Goal: Task Accomplishment & Management: Manage account settings

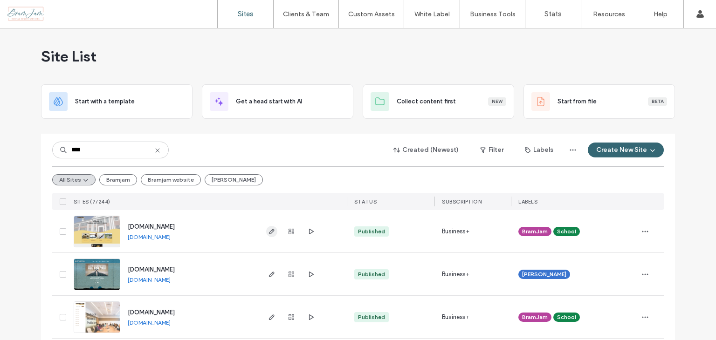
type input "****"
click at [268, 228] on icon "button" at bounding box center [271, 231] width 7 height 7
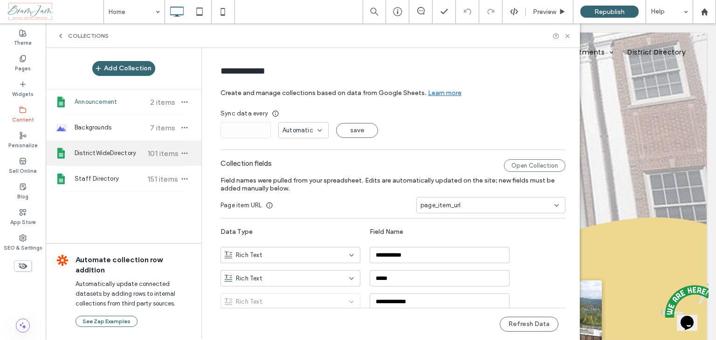
click at [107, 147] on div "DistrictWideDirectory 101 items" at bounding box center [124, 153] width 156 height 25
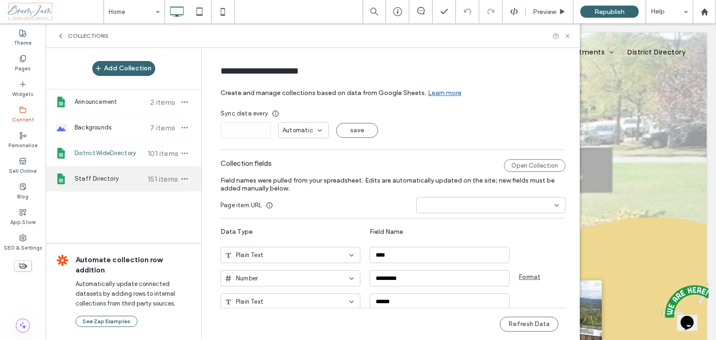
click at [97, 176] on span "Staff Directory" at bounding box center [109, 178] width 69 height 9
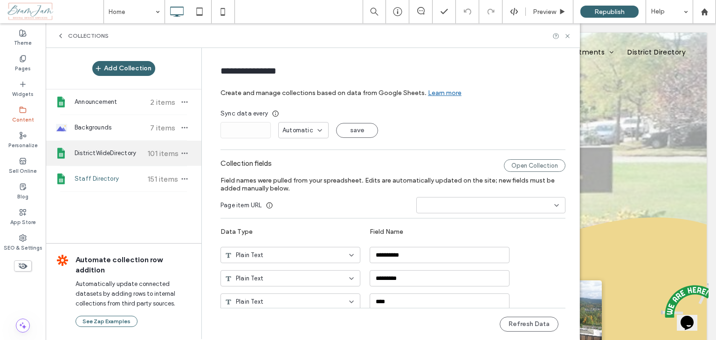
click at [98, 157] on span "DistrictWideDirectory" at bounding box center [109, 153] width 69 height 9
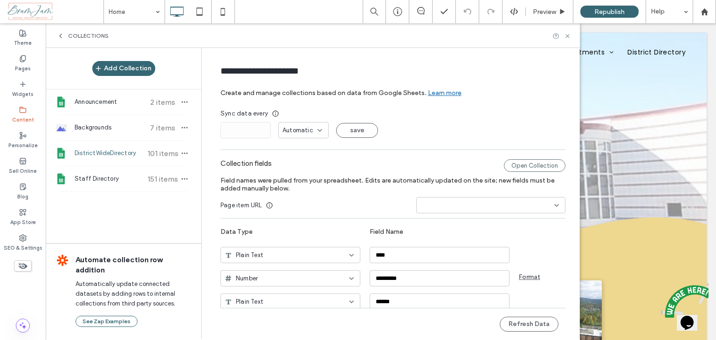
click at [21, 117] on label "Content" at bounding box center [23, 119] width 22 height 10
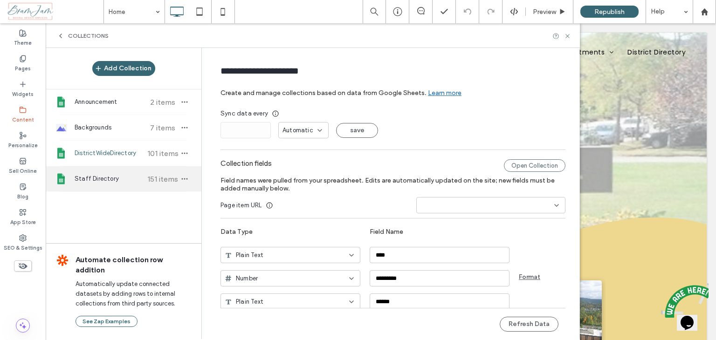
click at [99, 173] on div "Staff Directory 151 items" at bounding box center [124, 178] width 156 height 25
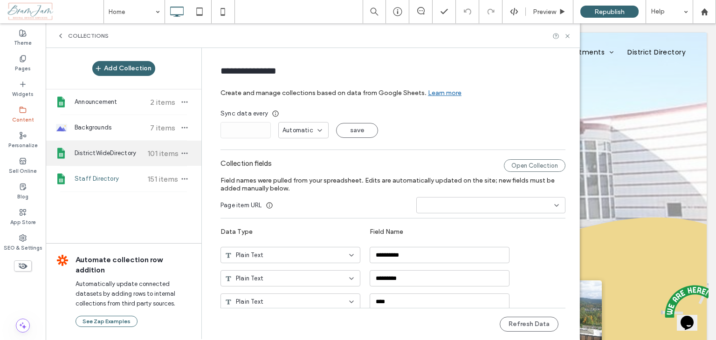
click at [108, 150] on span "DistrictWideDirectory" at bounding box center [109, 153] width 69 height 9
type input "**********"
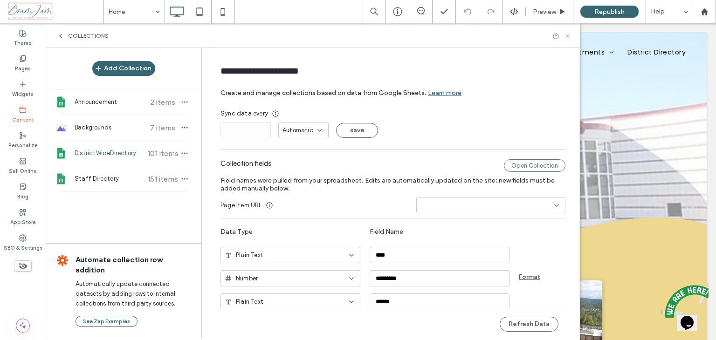
click at [159, 151] on span "101 items" at bounding box center [162, 153] width 33 height 9
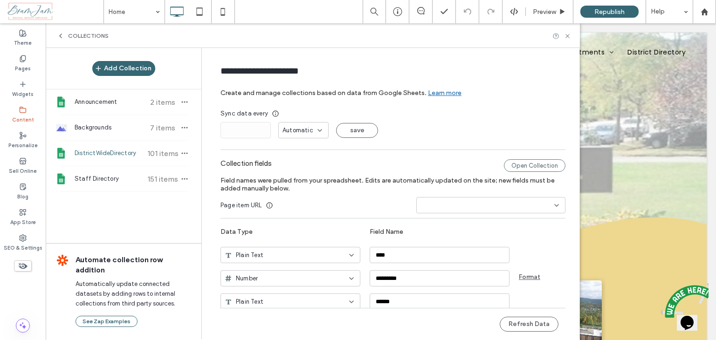
click at [21, 118] on label "Content" at bounding box center [23, 119] width 22 height 10
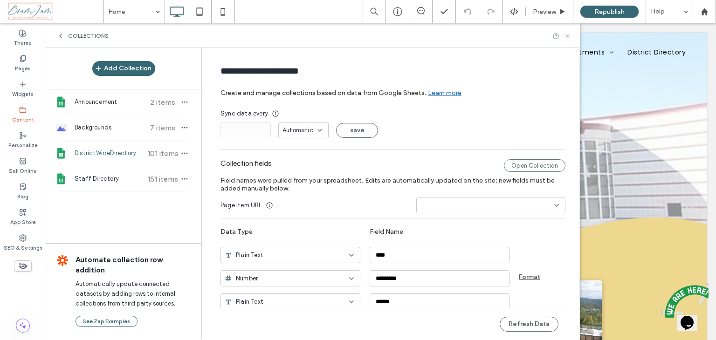
click at [21, 110] on icon at bounding box center [22, 109] width 7 height 7
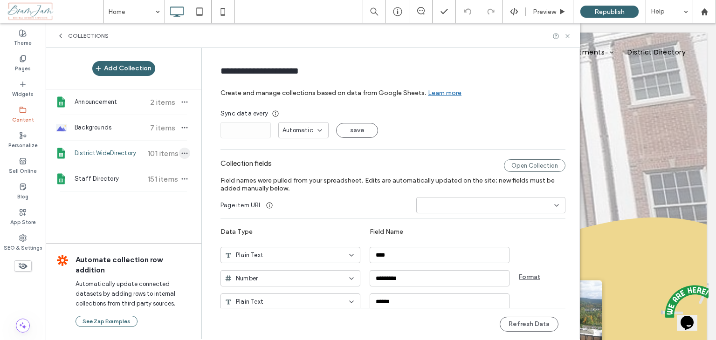
click at [183, 155] on icon "button" at bounding box center [184, 153] width 7 height 7
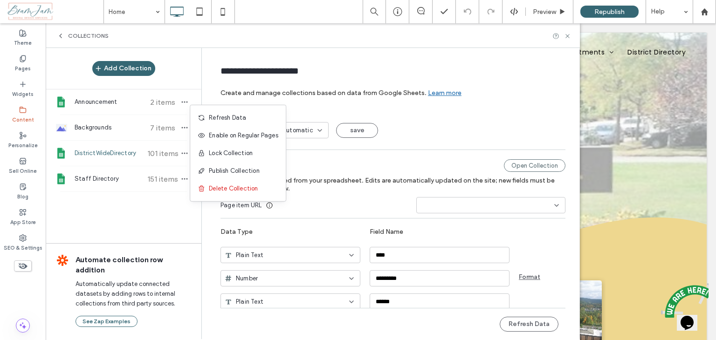
click at [104, 156] on span "DistrictWideDirectory" at bounding box center [109, 153] width 69 height 9
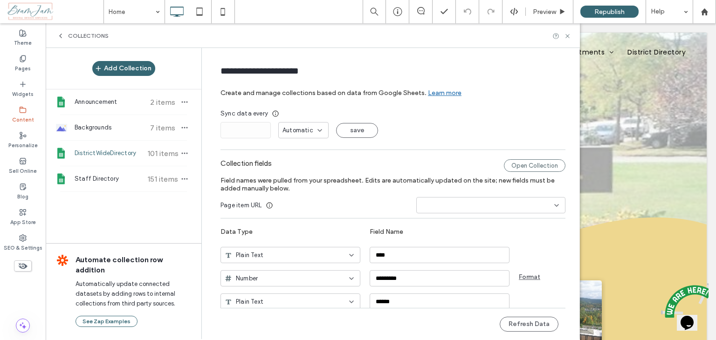
click at [108, 153] on span "DistrictWideDirectory" at bounding box center [109, 153] width 69 height 9
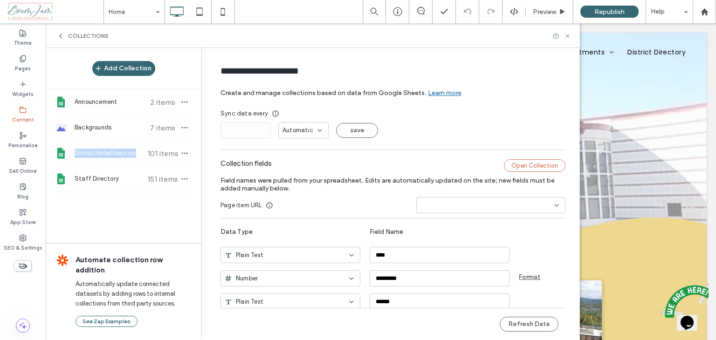
click at [527, 165] on div "Open Collection" at bounding box center [535, 165] width 62 height 13
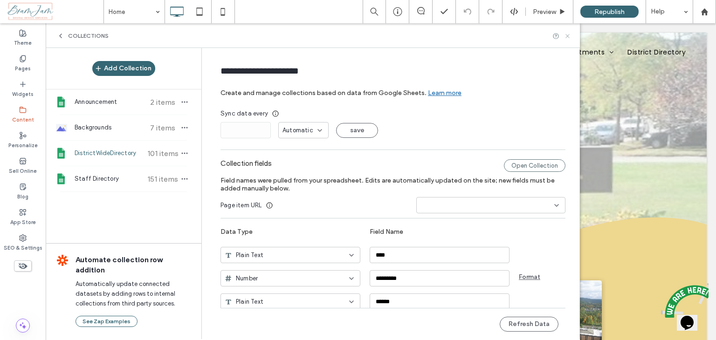
click at [569, 36] on icon at bounding box center [567, 36] width 7 height 7
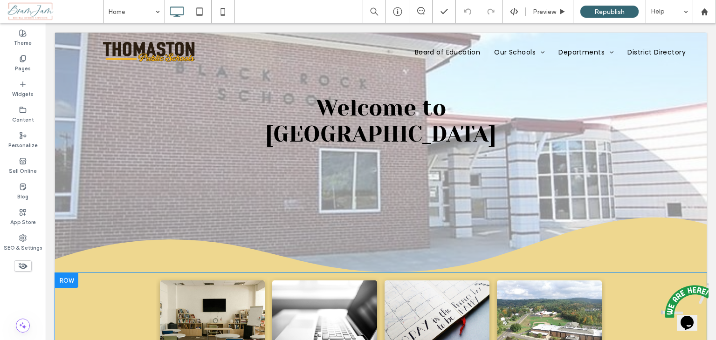
scroll to position [186, 0]
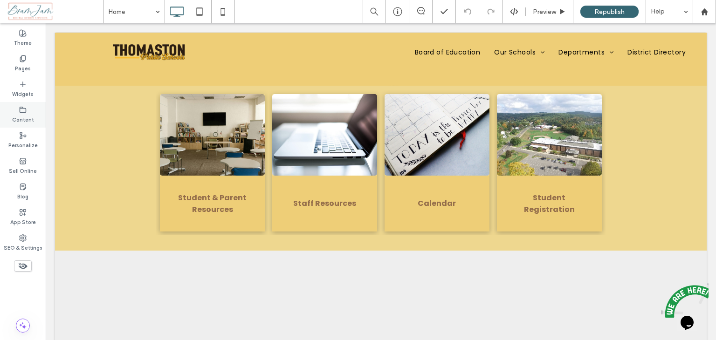
click at [22, 110] on icon at bounding box center [22, 109] width 7 height 7
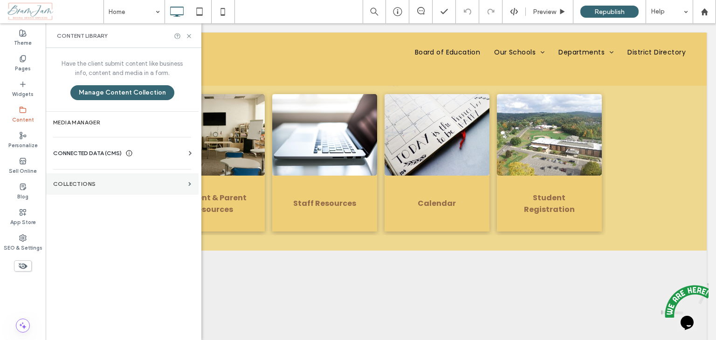
click at [105, 179] on section "Collections" at bounding box center [122, 183] width 153 height 21
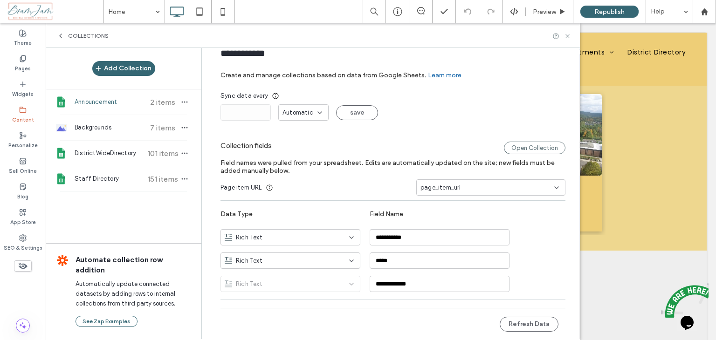
scroll to position [28, 0]
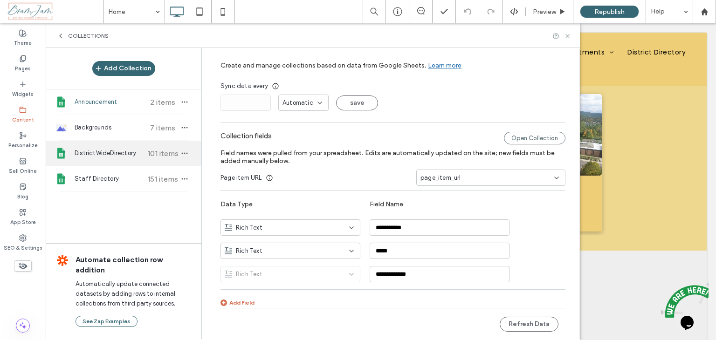
click at [105, 157] on span "DistrictWideDirectory" at bounding box center [109, 153] width 69 height 9
type input "**********"
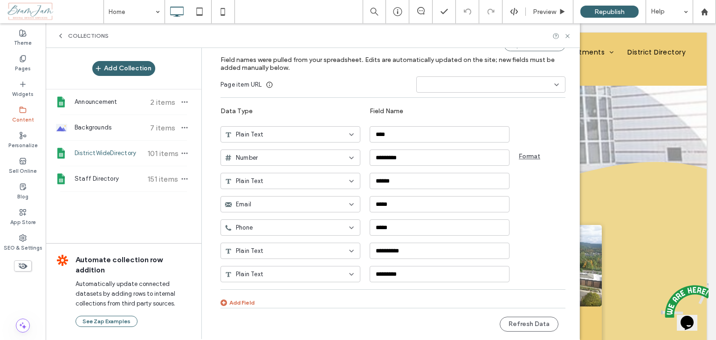
scroll to position [47, 0]
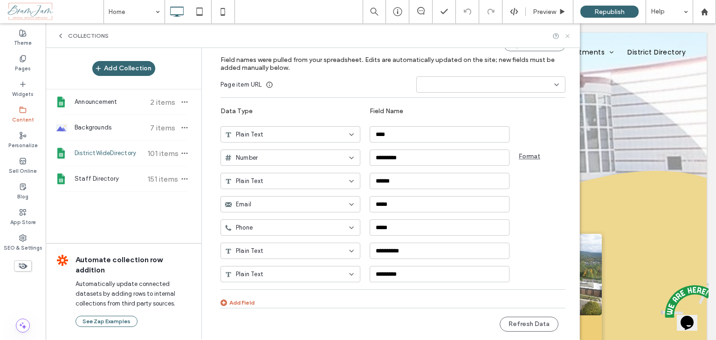
click at [569, 35] on icon at bounding box center [567, 36] width 7 height 7
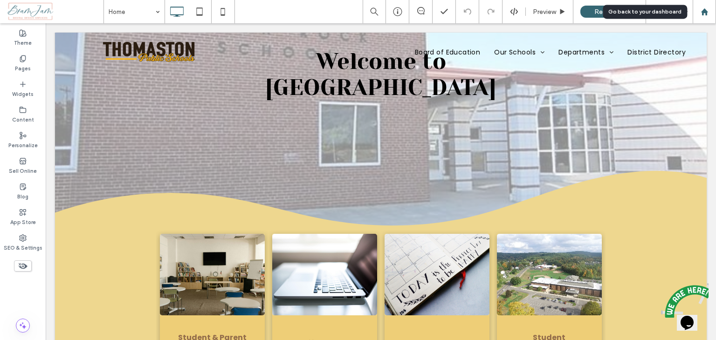
click at [698, 17] on div at bounding box center [704, 11] width 23 height 23
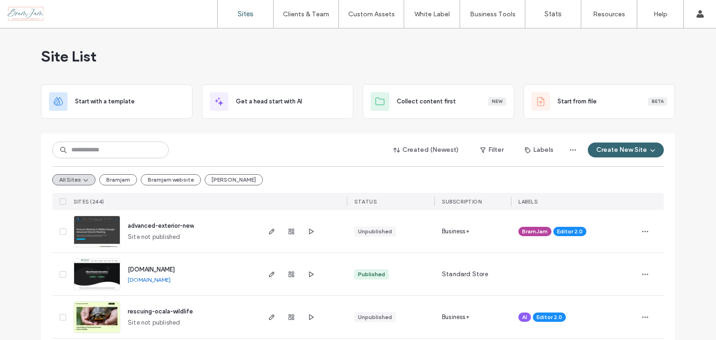
click at [111, 158] on div "Created (Newest) Filter Labels Create New Site" at bounding box center [358, 150] width 612 height 18
click at [111, 158] on input at bounding box center [110, 150] width 117 height 17
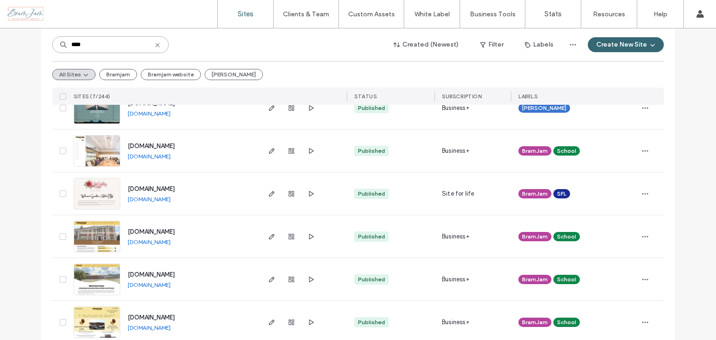
scroll to position [181, 0]
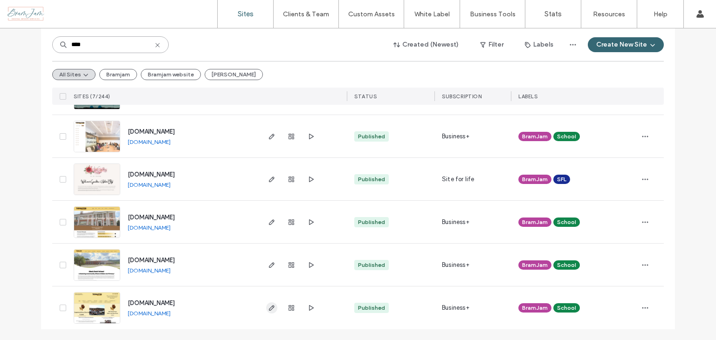
type input "****"
click at [268, 309] on icon "button" at bounding box center [271, 307] width 7 height 7
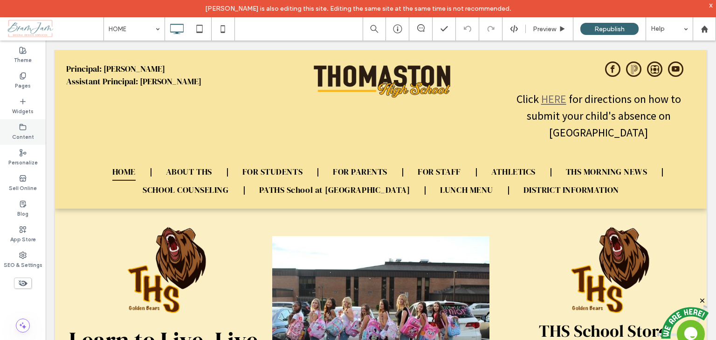
click at [13, 138] on label "Content" at bounding box center [23, 136] width 22 height 10
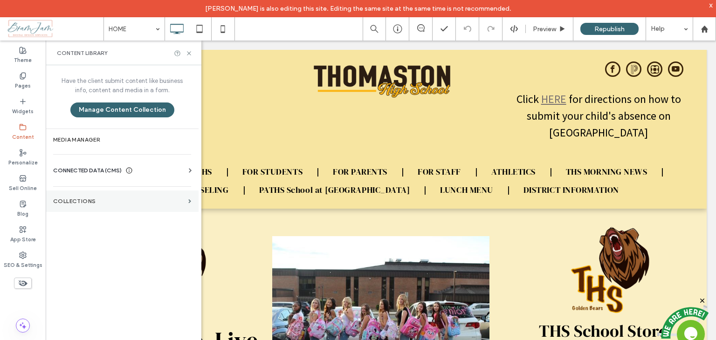
click at [80, 192] on section "Collections" at bounding box center [122, 201] width 153 height 21
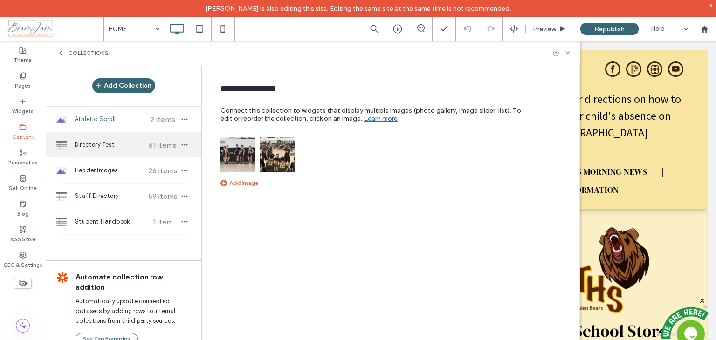
click at [106, 152] on div "Directory Test 61 items" at bounding box center [124, 144] width 156 height 25
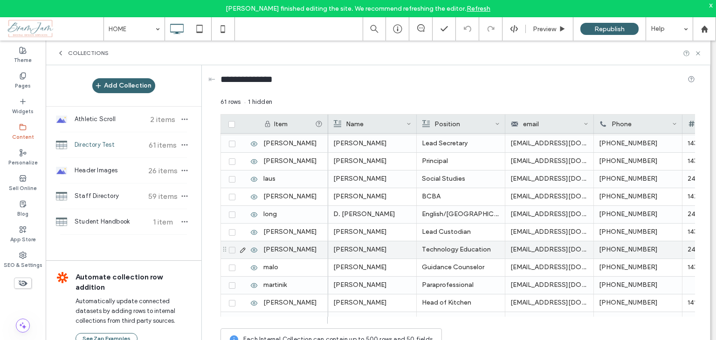
scroll to position [559, 0]
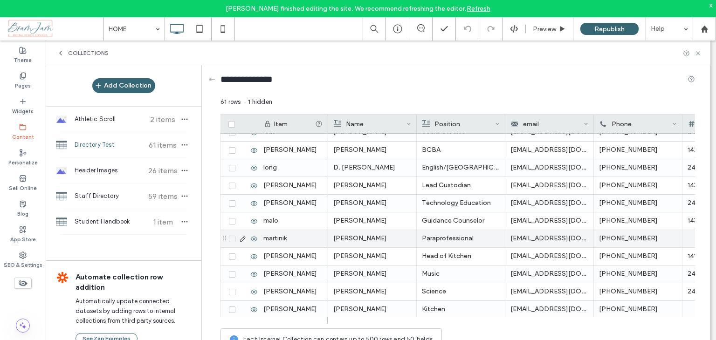
click at [243, 239] on icon at bounding box center [242, 238] width 7 height 7
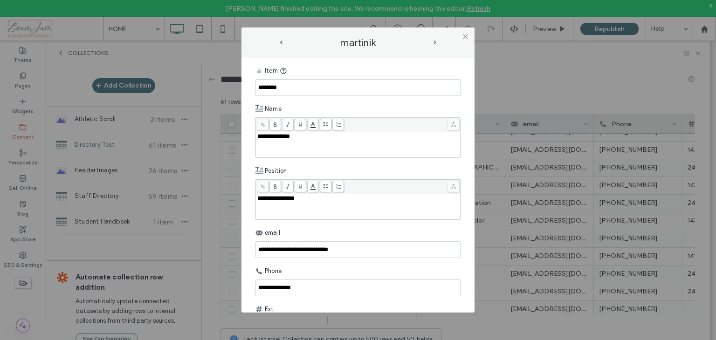
scroll to position [97, 0]
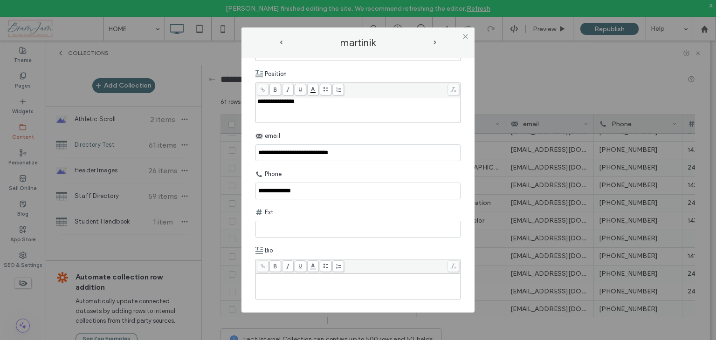
click at [334, 290] on div "Rich Text Editor" at bounding box center [358, 286] width 202 height 23
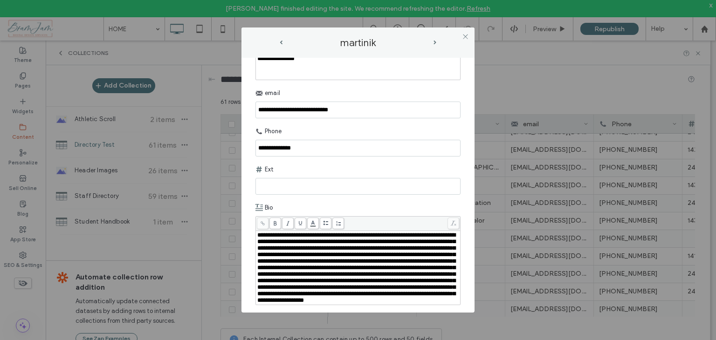
scroll to position [178, 0]
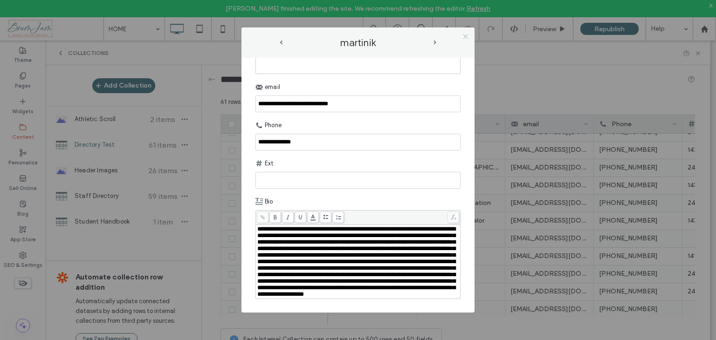
click at [466, 35] on icon at bounding box center [465, 36] width 7 height 7
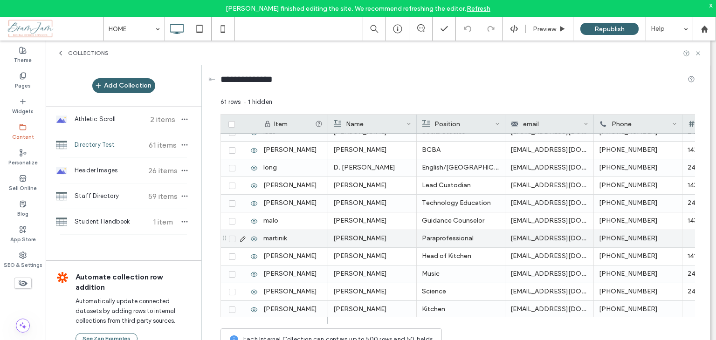
click at [242, 240] on icon at bounding box center [242, 238] width 7 height 7
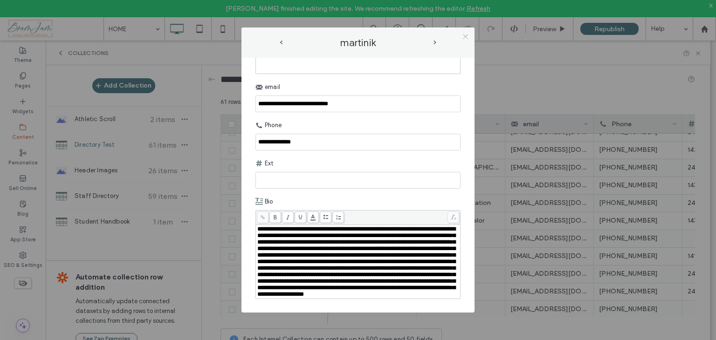
click at [465, 37] on icon at bounding box center [465, 36] width 7 height 7
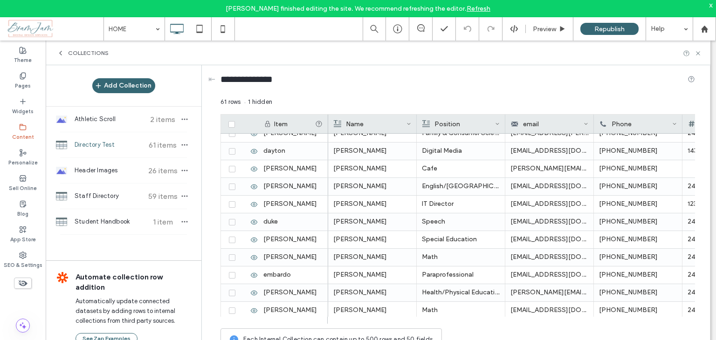
scroll to position [93, 0]
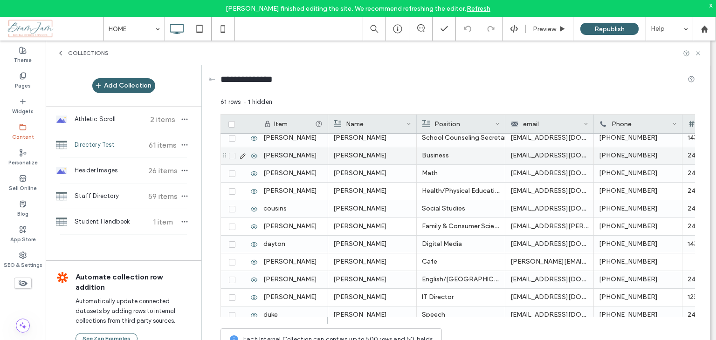
click at [243, 155] on icon at bounding box center [242, 155] width 7 height 7
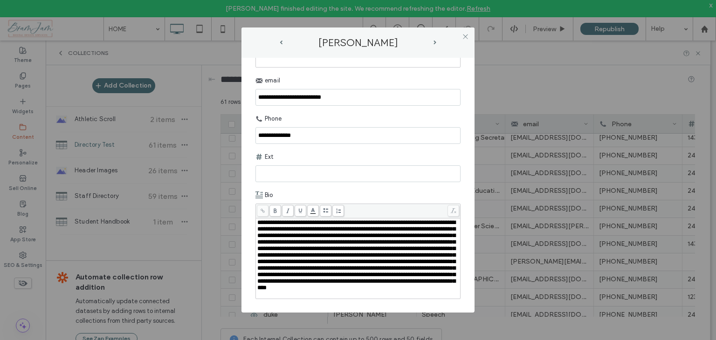
scroll to position [178, 0]
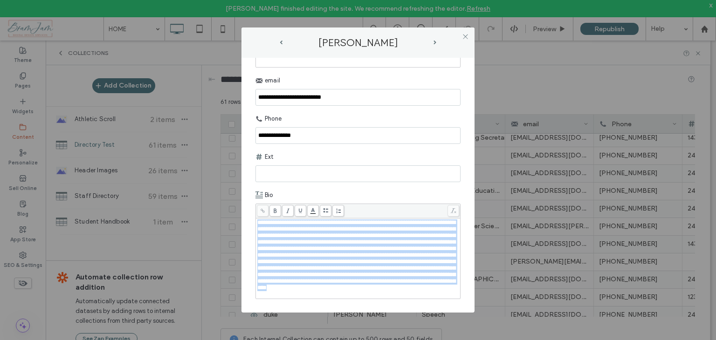
drag, startPoint x: 415, startPoint y: 289, endPoint x: 254, endPoint y: 192, distance: 187.9
click at [254, 192] on div "**********" at bounding box center [357, 185] width 233 height 255
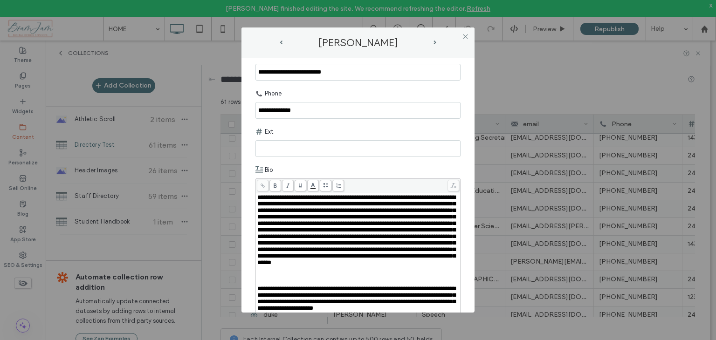
scroll to position [237, 0]
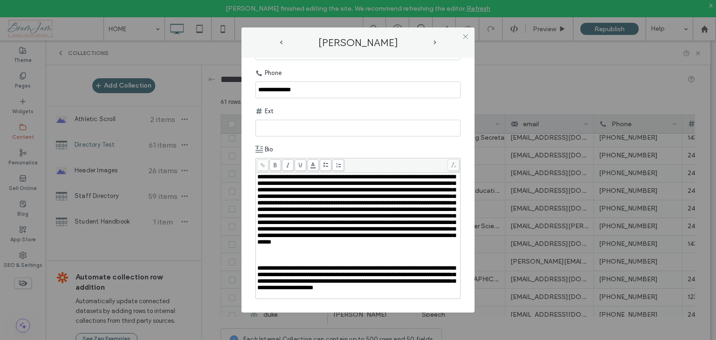
click at [283, 259] on div "Rich Text Editor" at bounding box center [358, 262] width 202 height 7
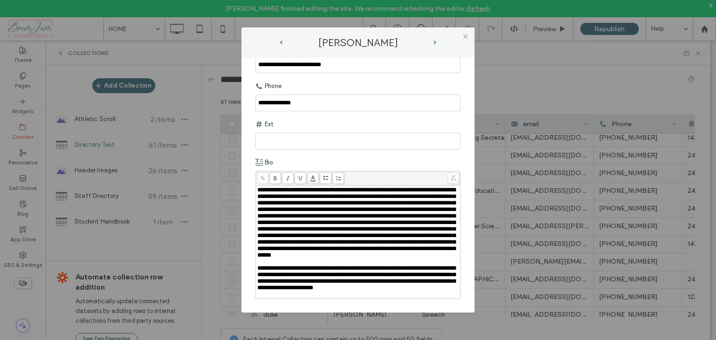
scroll to position [222, 0]
click at [292, 295] on div "Rich Text Editor" at bounding box center [358, 294] width 202 height 7
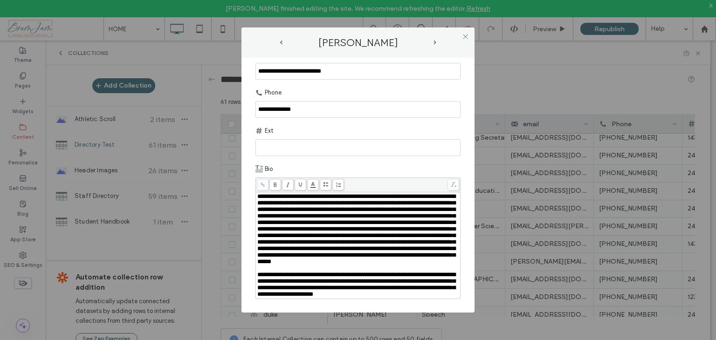
scroll to position [122, 0]
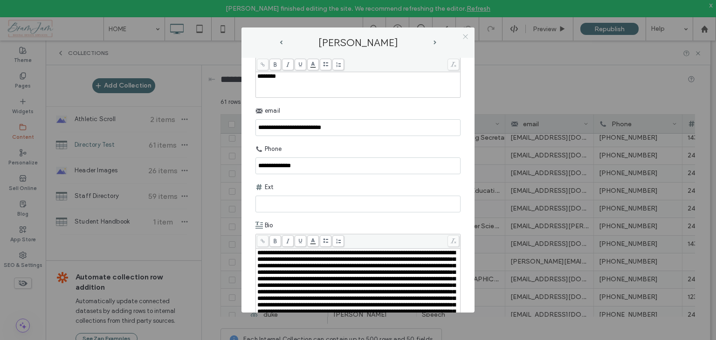
click at [464, 34] on icon at bounding box center [465, 36] width 7 height 7
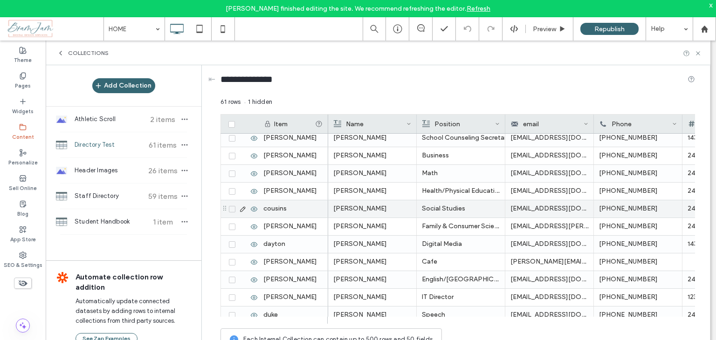
click at [244, 207] on icon at bounding box center [242, 209] width 7 height 7
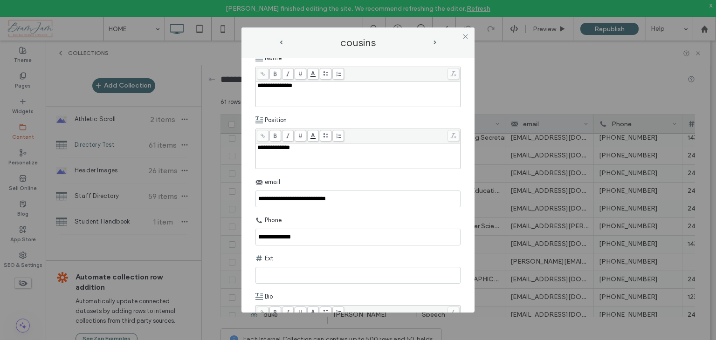
scroll to position [97, 0]
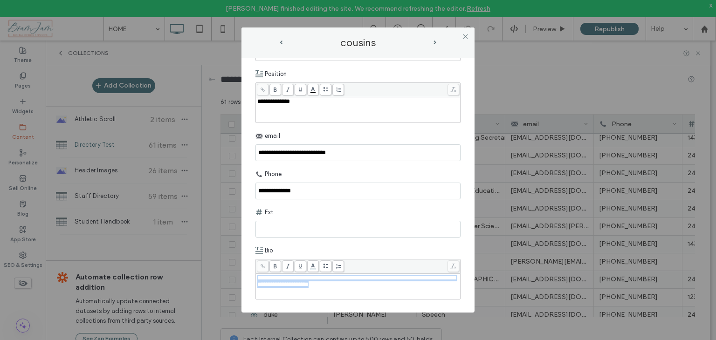
drag, startPoint x: 380, startPoint y: 288, endPoint x: 241, endPoint y: 277, distance: 139.3
click at [241, 277] on div "**********" at bounding box center [357, 185] width 233 height 255
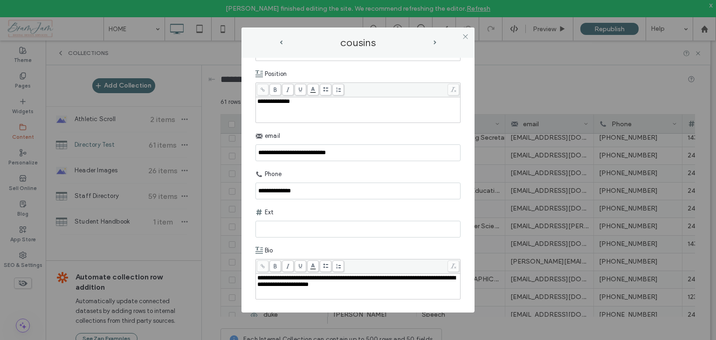
click at [373, 290] on div "**********" at bounding box center [358, 286] width 202 height 23
click at [331, 296] on div "**********" at bounding box center [358, 286] width 202 height 23
click at [315, 293] on div "**********" at bounding box center [358, 286] width 202 height 23
click at [464, 36] on icon at bounding box center [465, 36] width 7 height 7
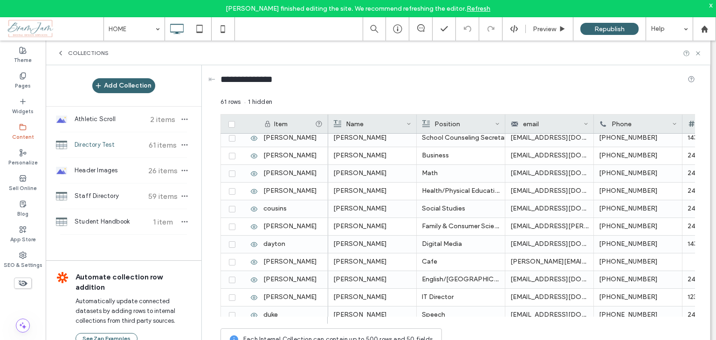
scroll to position [186, 0]
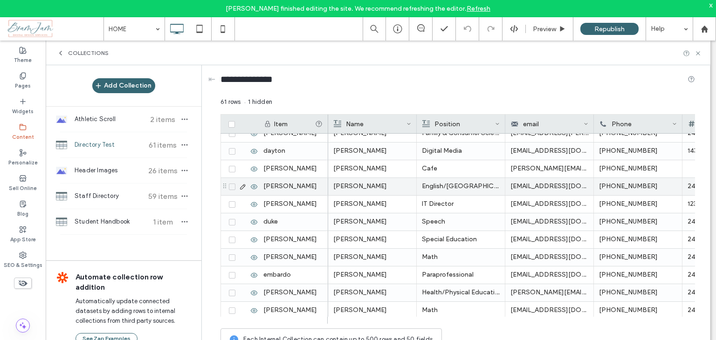
click at [241, 187] on icon at bounding box center [242, 186] width 7 height 7
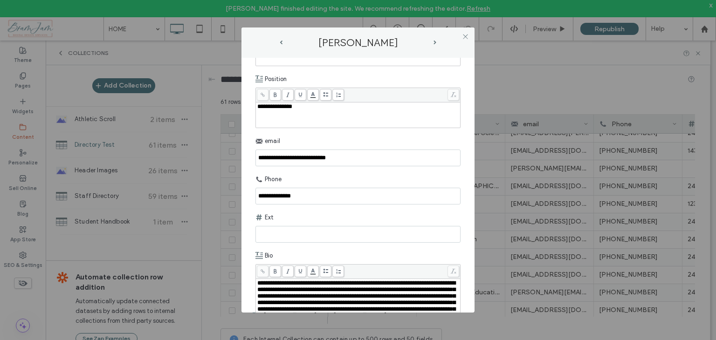
scroll to position [133, 0]
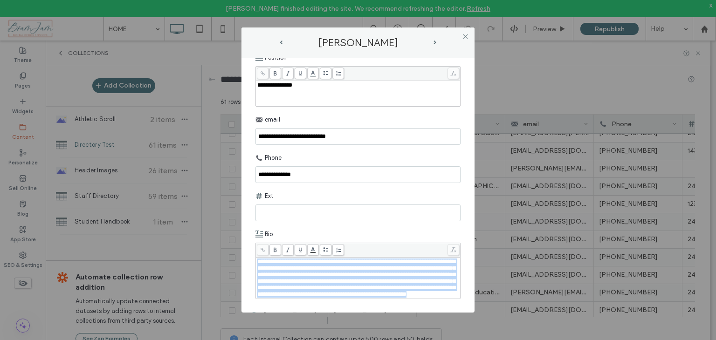
drag, startPoint x: 303, startPoint y: 294, endPoint x: 215, endPoint y: 239, distance: 103.9
click at [215, 239] on div "**********" at bounding box center [358, 170] width 716 height 340
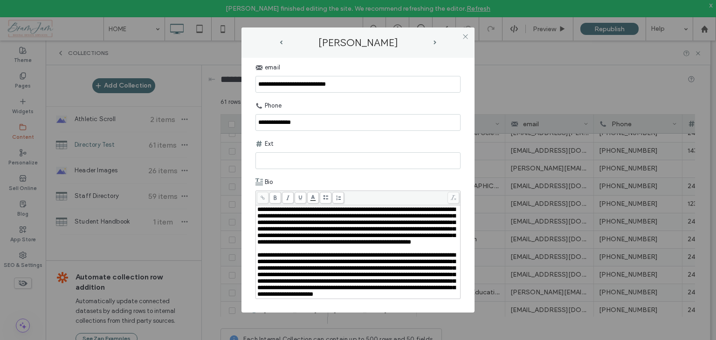
scroll to position [200, 0]
click at [259, 206] on span "**********" at bounding box center [356, 225] width 198 height 39
click at [464, 33] on icon at bounding box center [465, 36] width 7 height 7
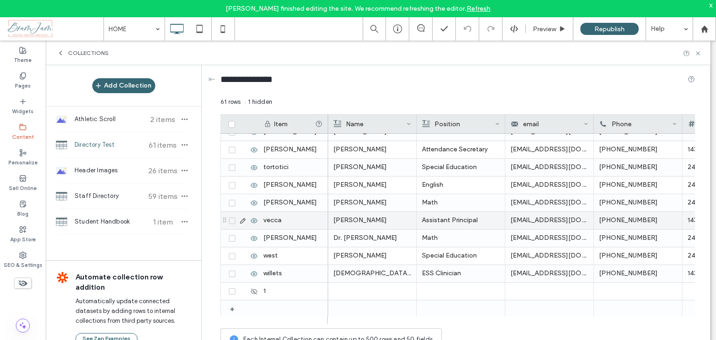
scroll to position [914, 0]
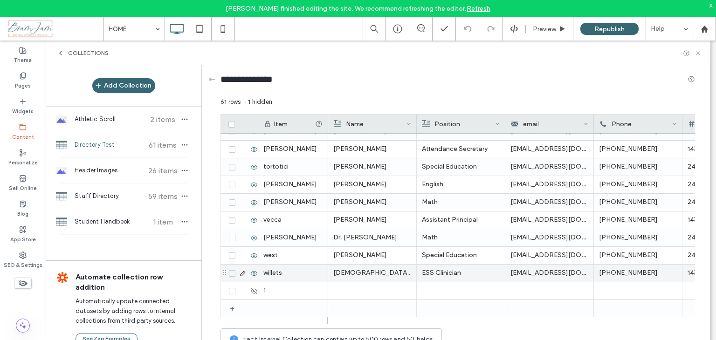
click at [242, 273] on icon at bounding box center [242, 273] width 7 height 7
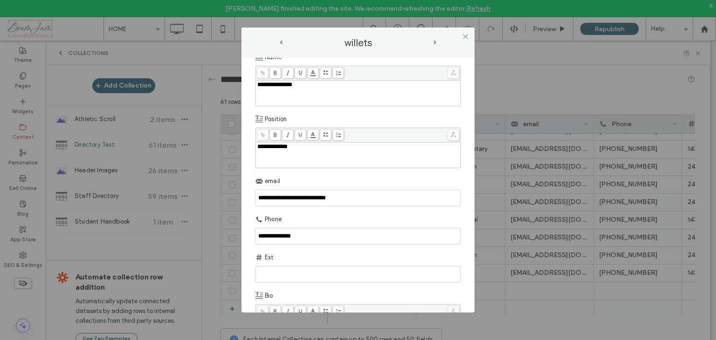
scroll to position [97, 0]
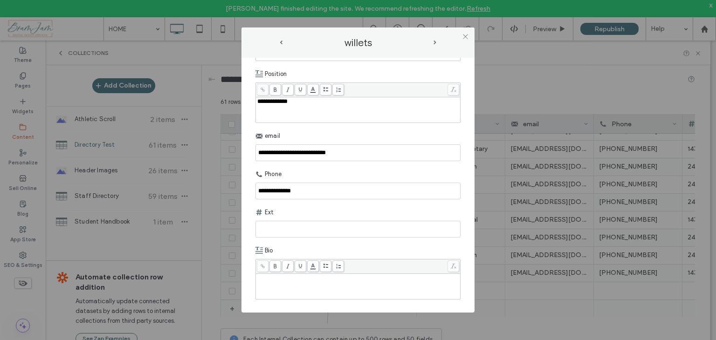
click at [278, 282] on div "Rich Text Editor" at bounding box center [358, 286] width 202 height 23
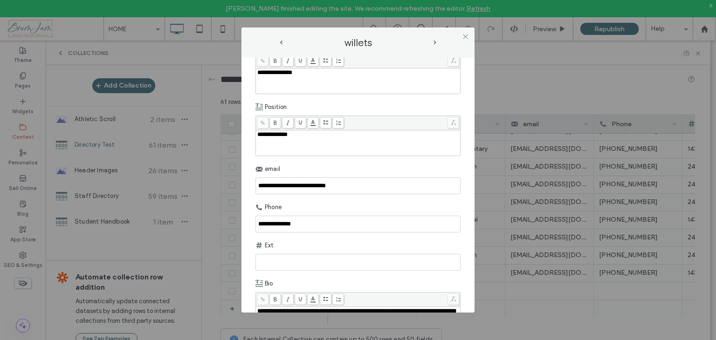
scroll to position [38, 0]
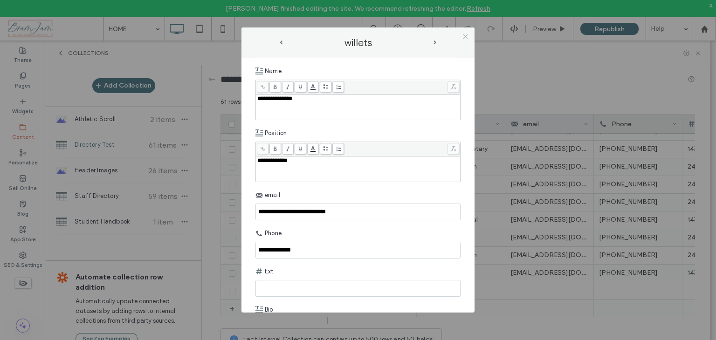
click at [466, 37] on icon at bounding box center [465, 36] width 7 height 7
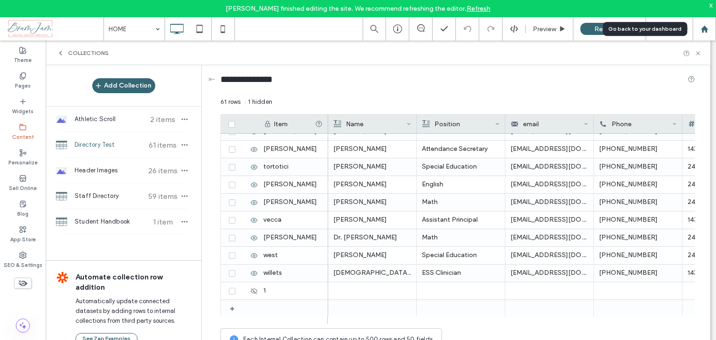
click at [703, 34] on div at bounding box center [704, 28] width 23 height 23
